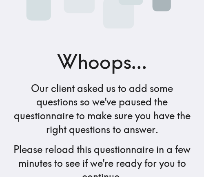
scroll to position [135, 0]
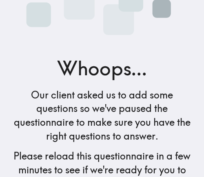
scroll to position [135, 0]
